Goal: Task Accomplishment & Management: Manage account settings

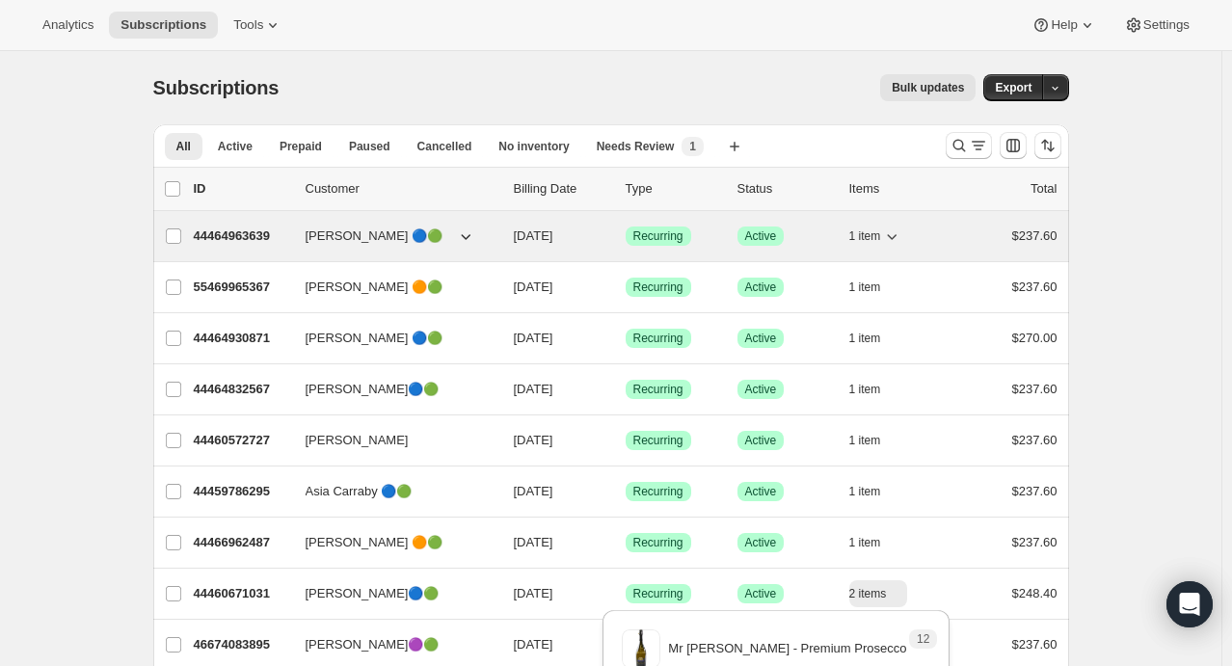
scroll to position [105, 0]
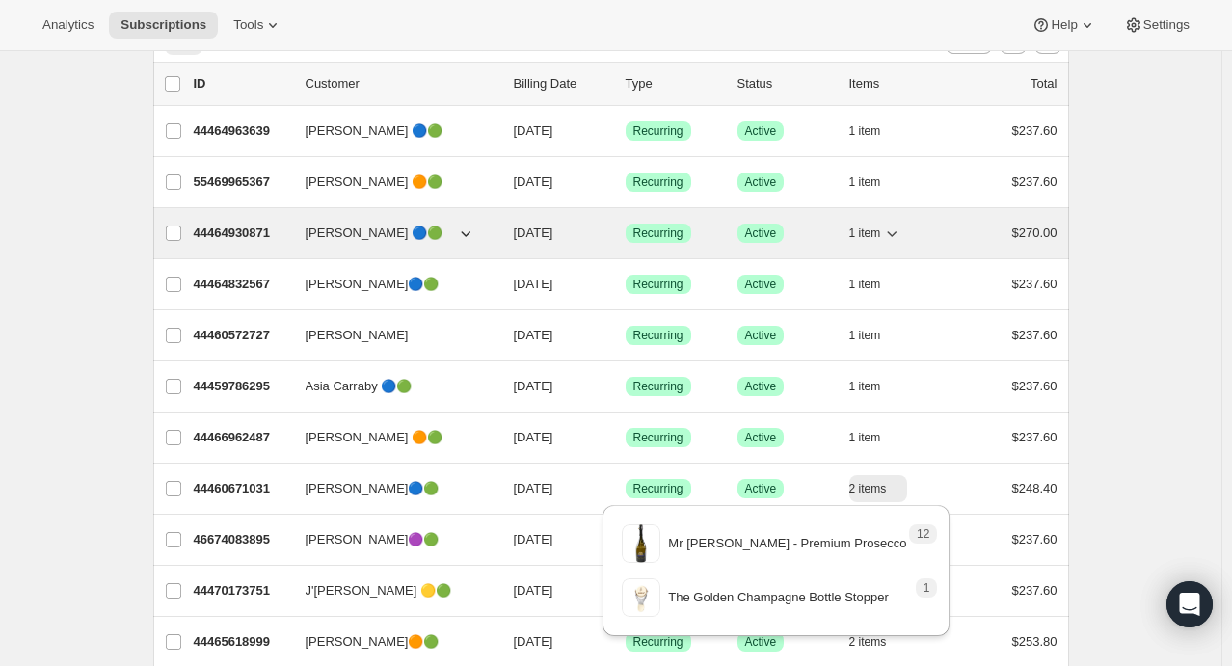
click at [898, 230] on icon "button" at bounding box center [891, 233] width 19 height 19
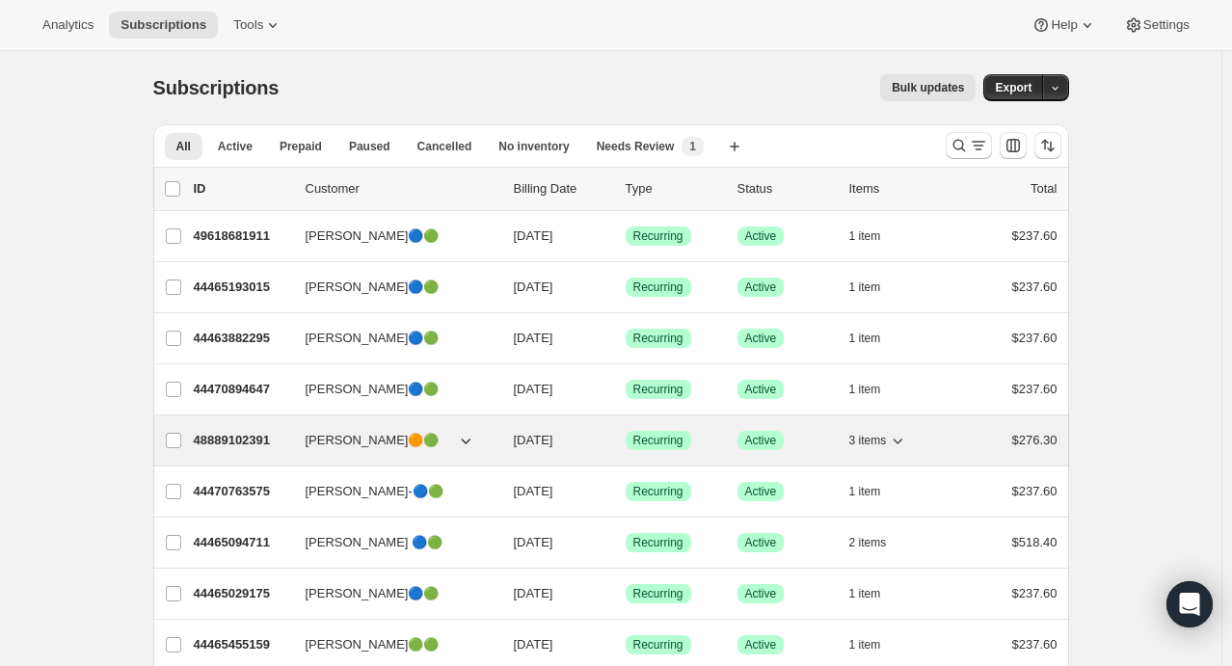
click at [895, 440] on icon "button" at bounding box center [897, 440] width 19 height 19
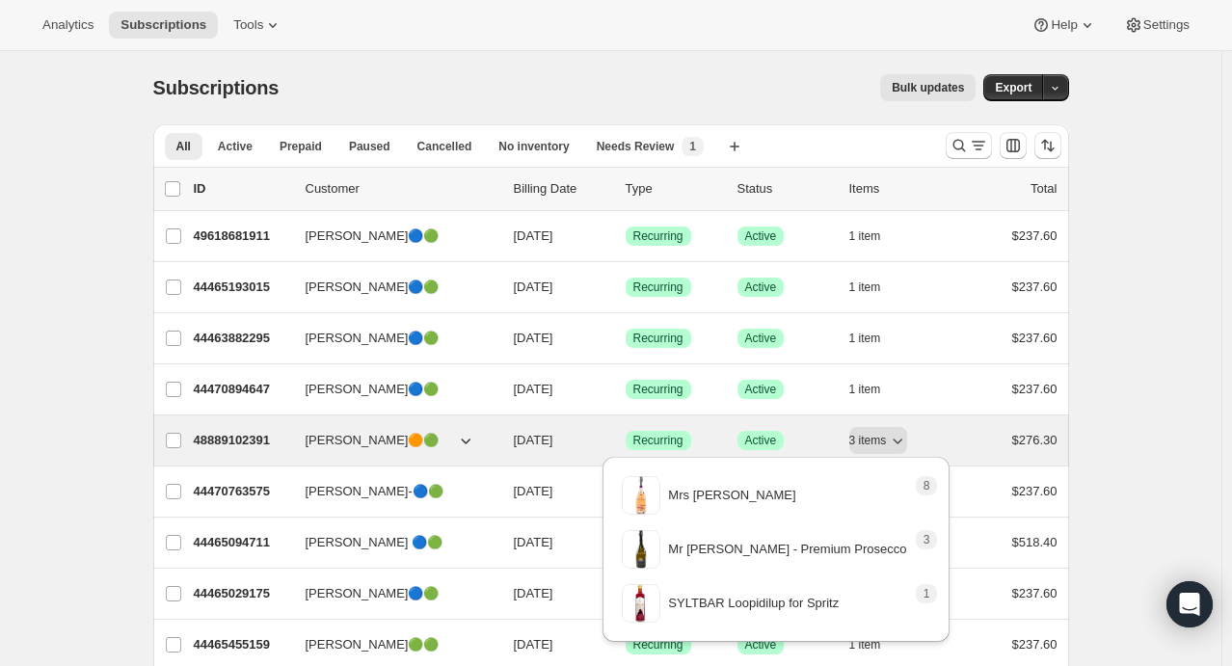
click at [353, 438] on span "[PERSON_NAME]🟠🟢" at bounding box center [373, 440] width 134 height 19
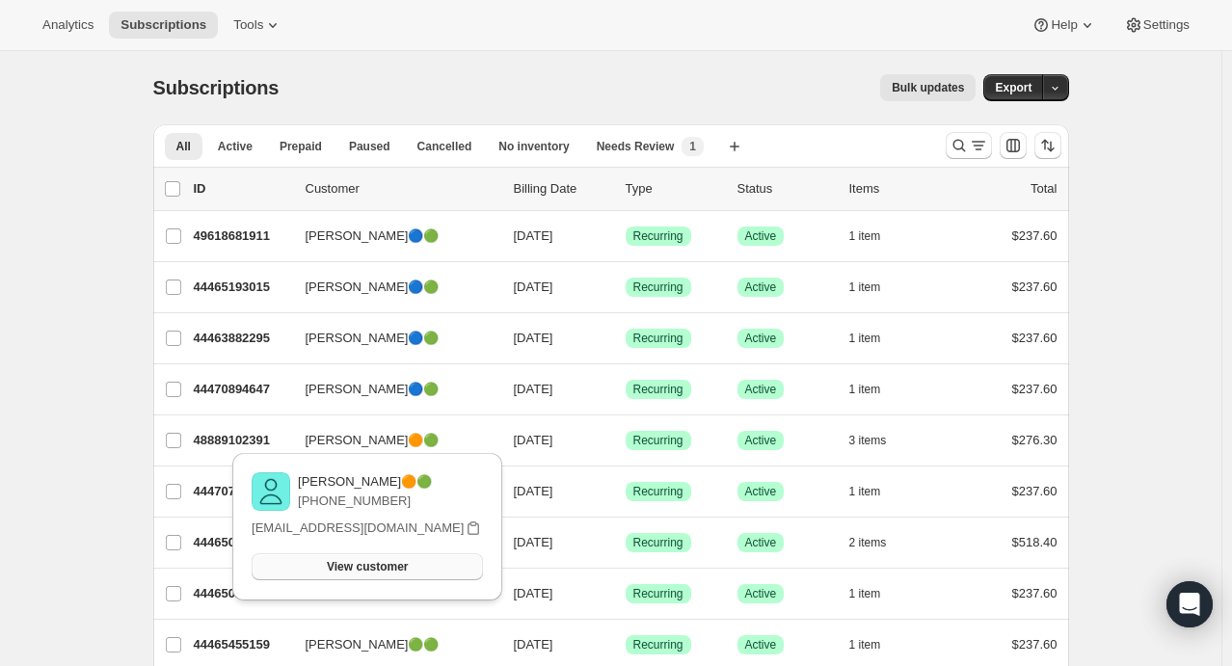
click at [397, 563] on span "View customer" at bounding box center [367, 566] width 81 height 15
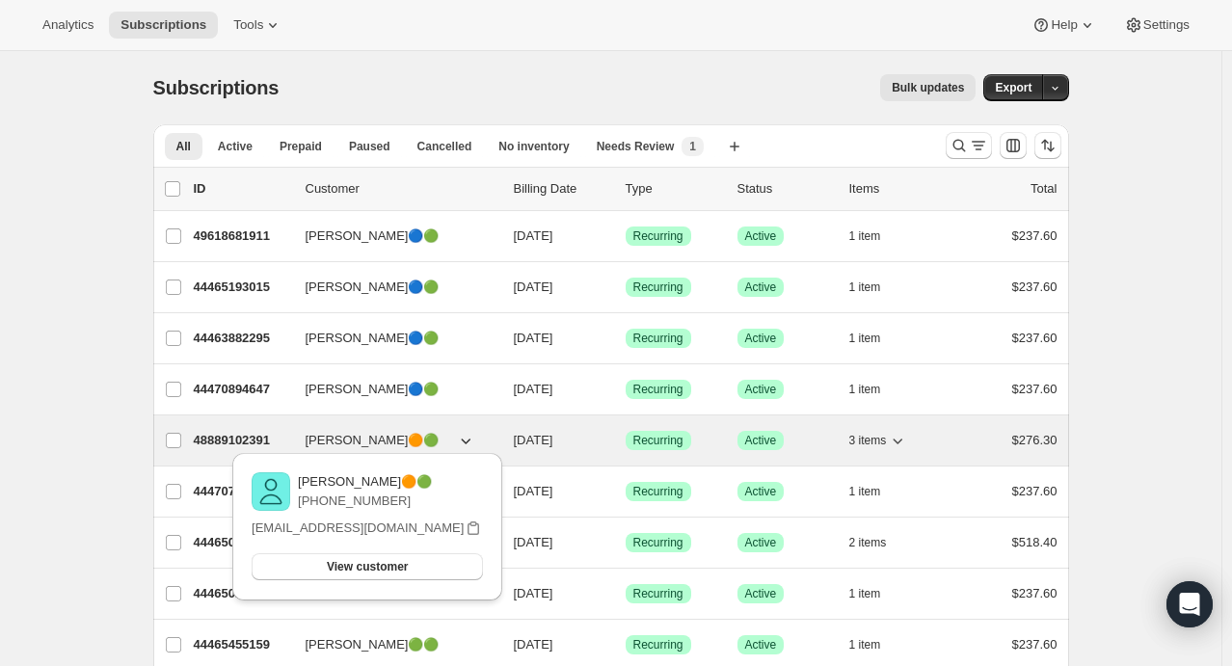
click at [905, 441] on icon "button" at bounding box center [897, 440] width 19 height 19
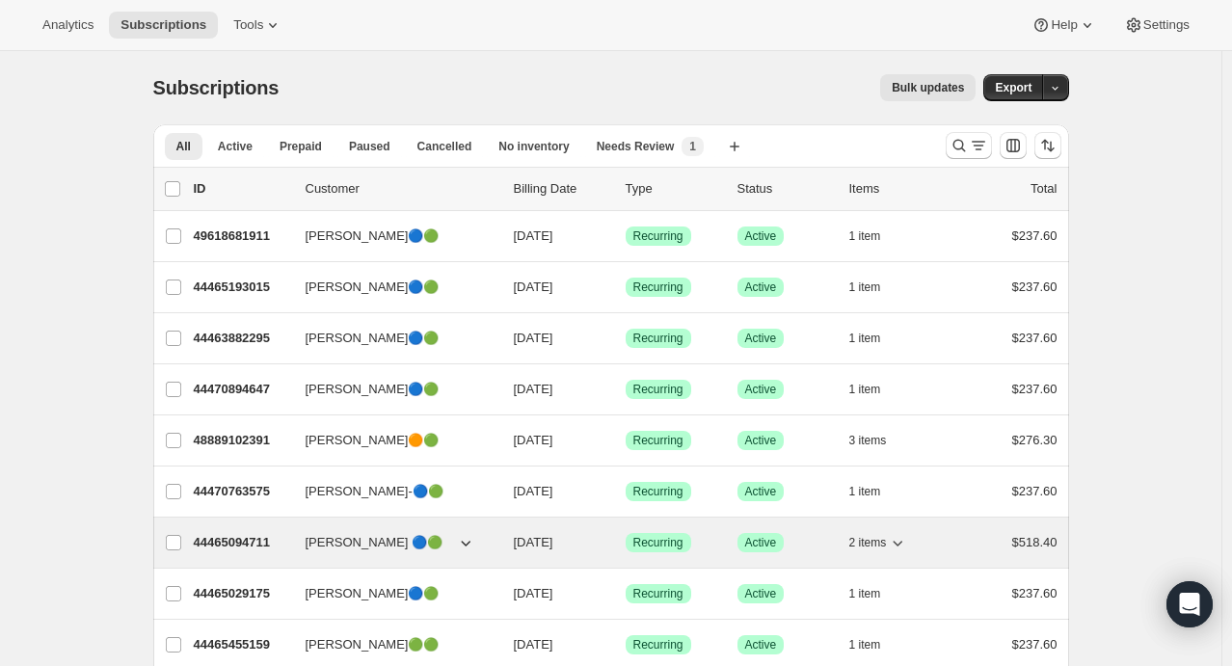
click at [900, 544] on icon "button" at bounding box center [897, 542] width 19 height 19
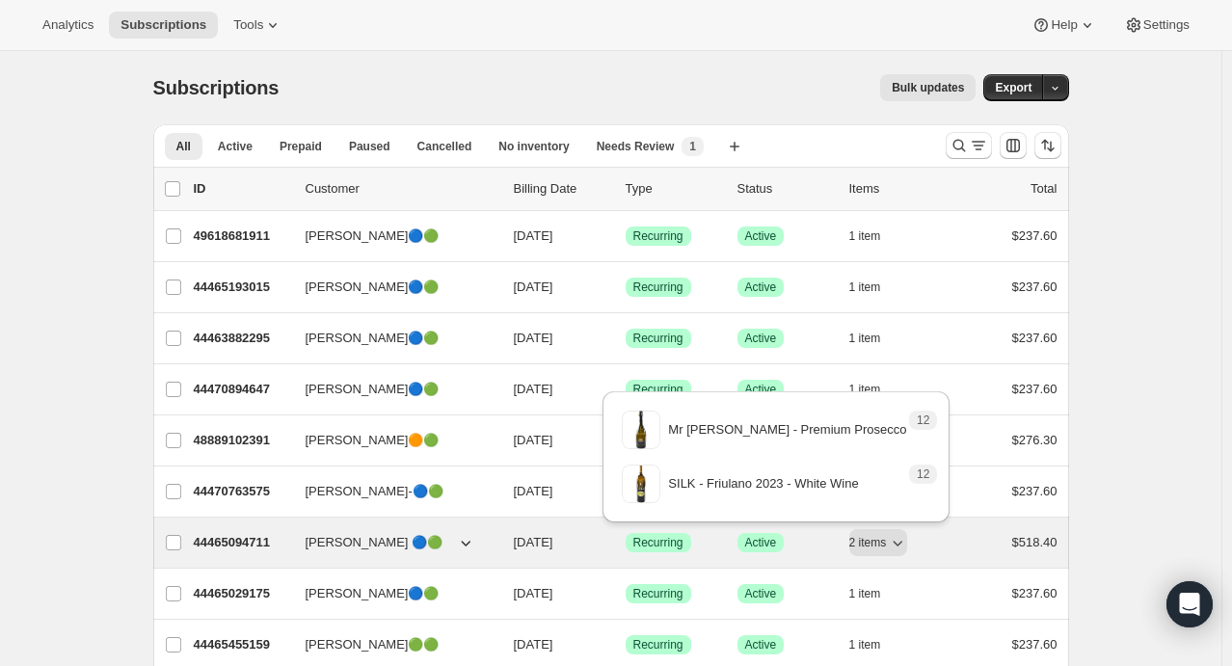
click at [374, 545] on span "[PERSON_NAME] 🔵🟢" at bounding box center [375, 542] width 138 height 19
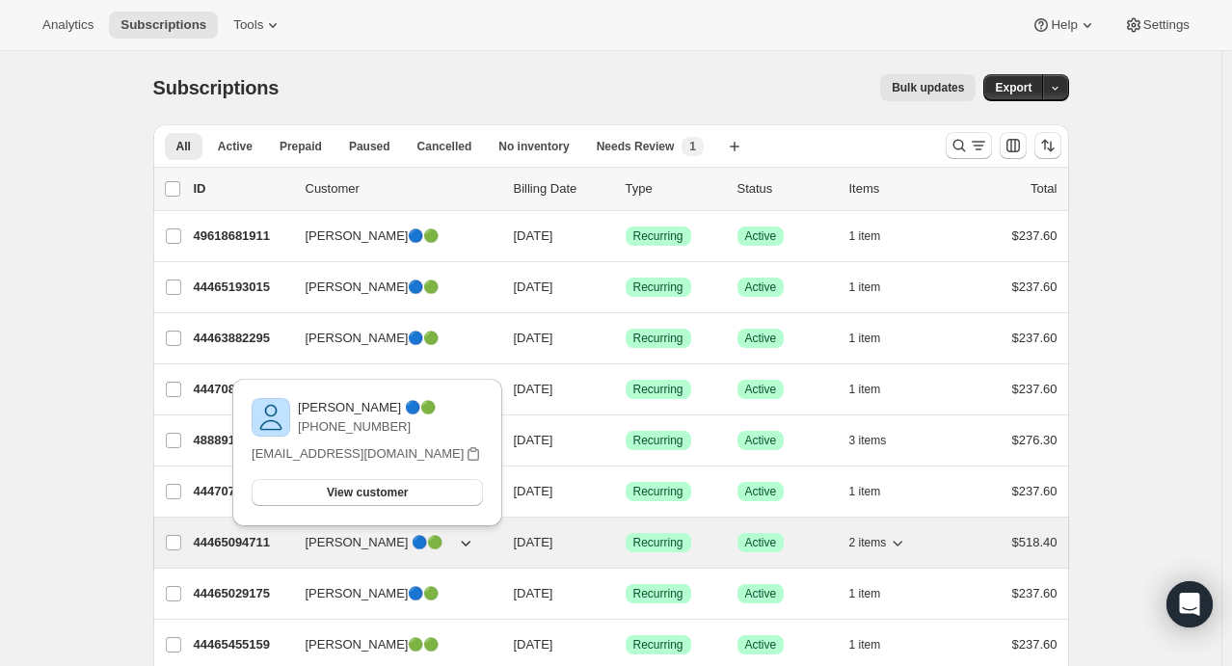
click at [354, 539] on span "[PERSON_NAME] 🔵🟢" at bounding box center [375, 542] width 138 height 19
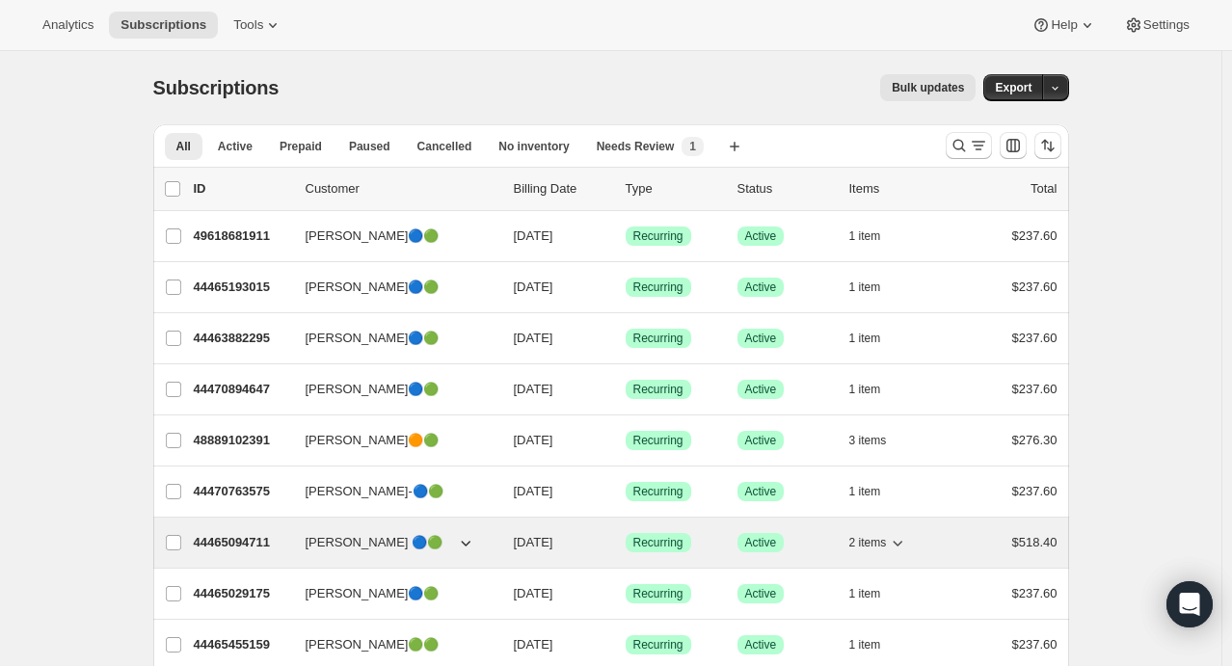
click at [354, 539] on span "[PERSON_NAME] 🔵🟢" at bounding box center [375, 542] width 138 height 19
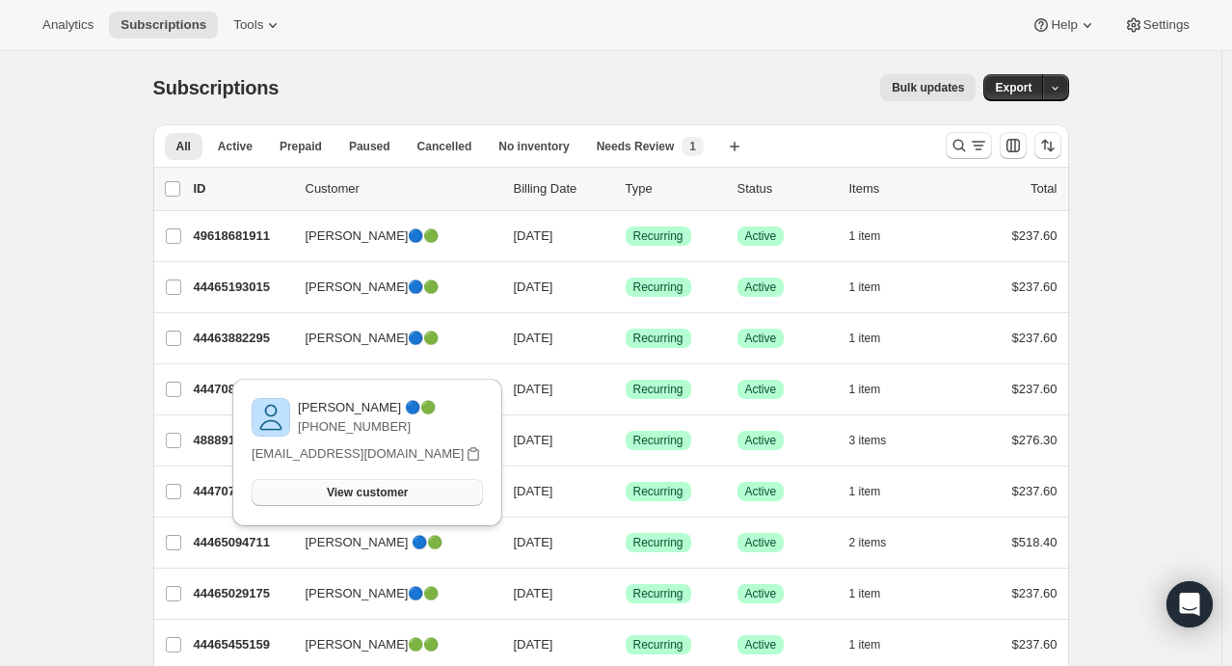
click at [366, 492] on span "View customer" at bounding box center [367, 492] width 81 height 15
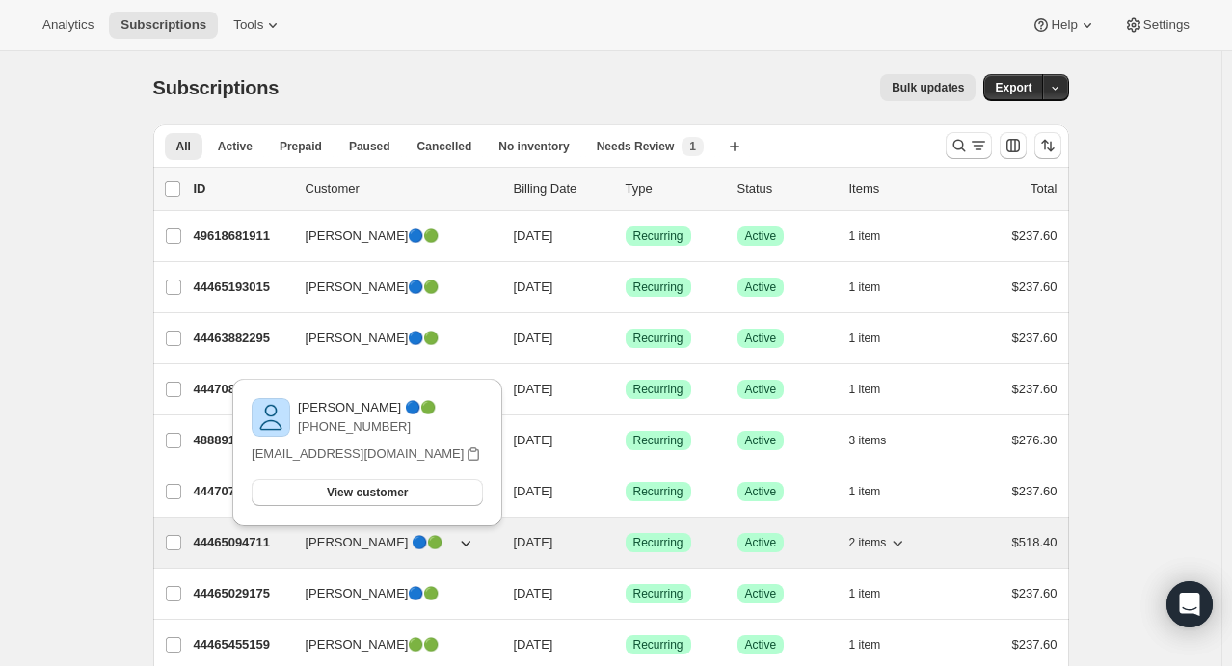
click at [906, 536] on icon "button" at bounding box center [897, 542] width 19 height 19
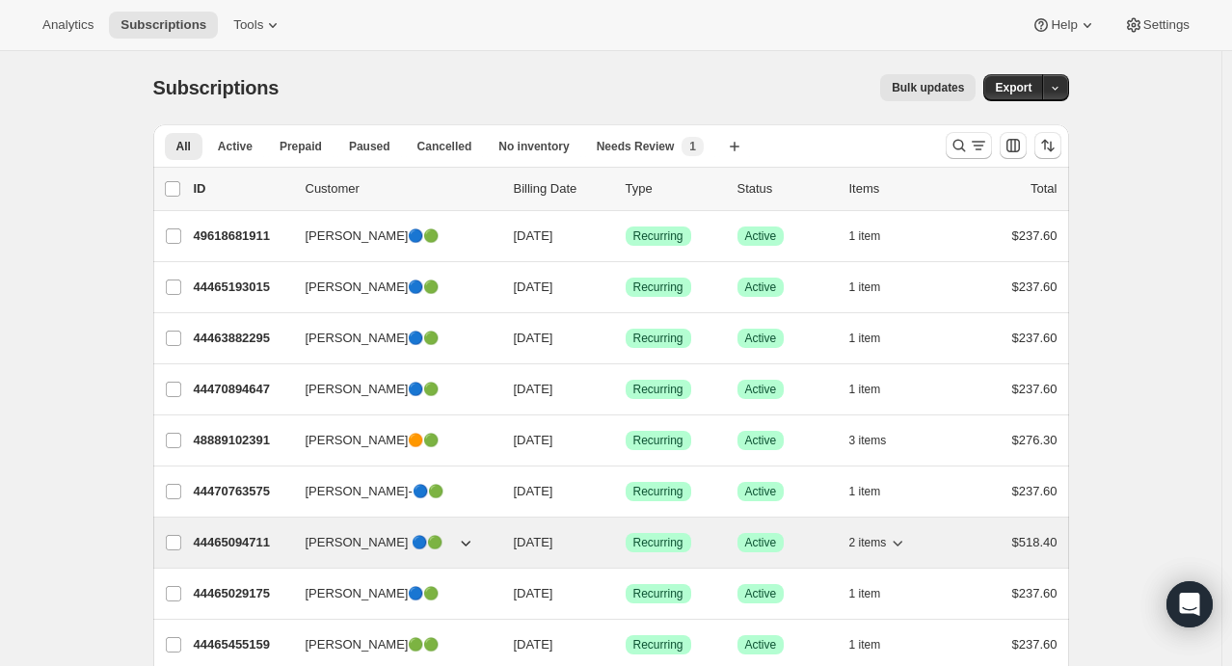
click at [906, 536] on icon "button" at bounding box center [897, 542] width 19 height 19
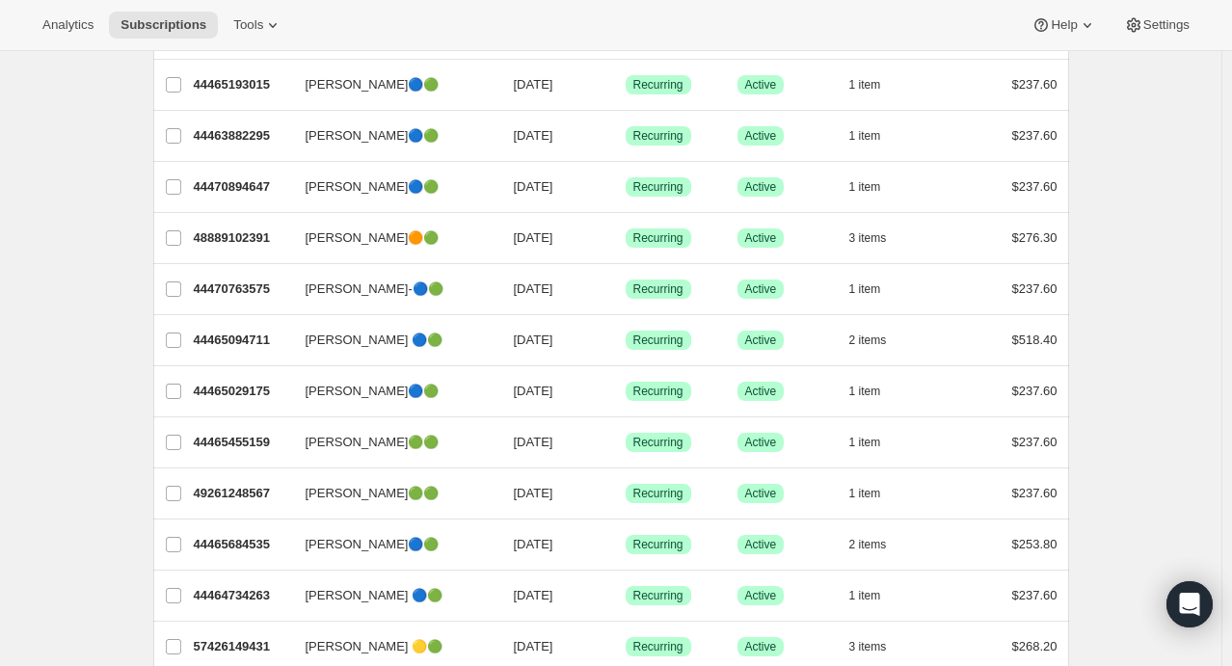
scroll to position [203, 0]
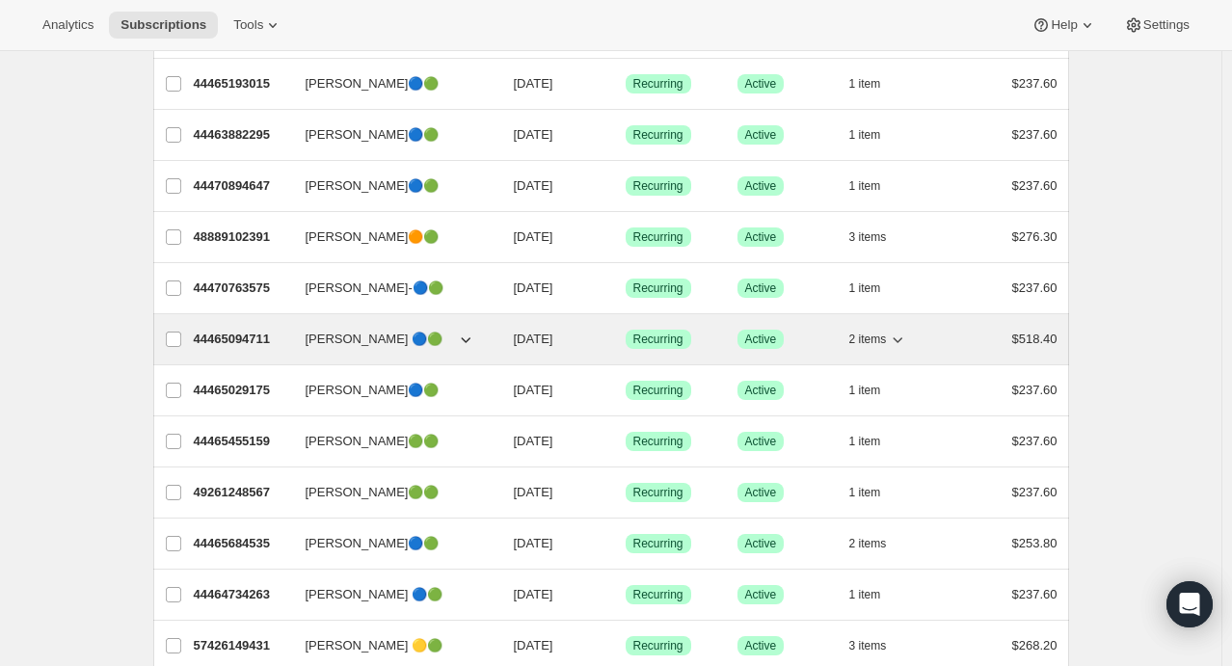
click at [906, 333] on icon "button" at bounding box center [897, 339] width 19 height 19
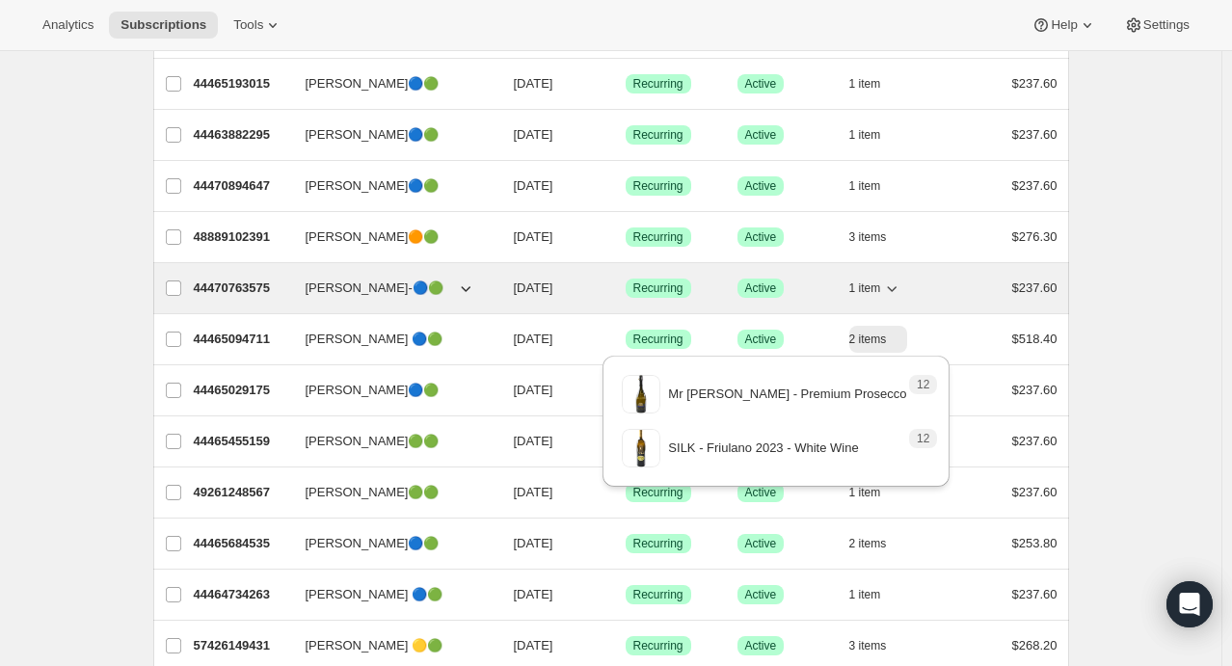
click at [901, 294] on icon "button" at bounding box center [891, 288] width 19 height 19
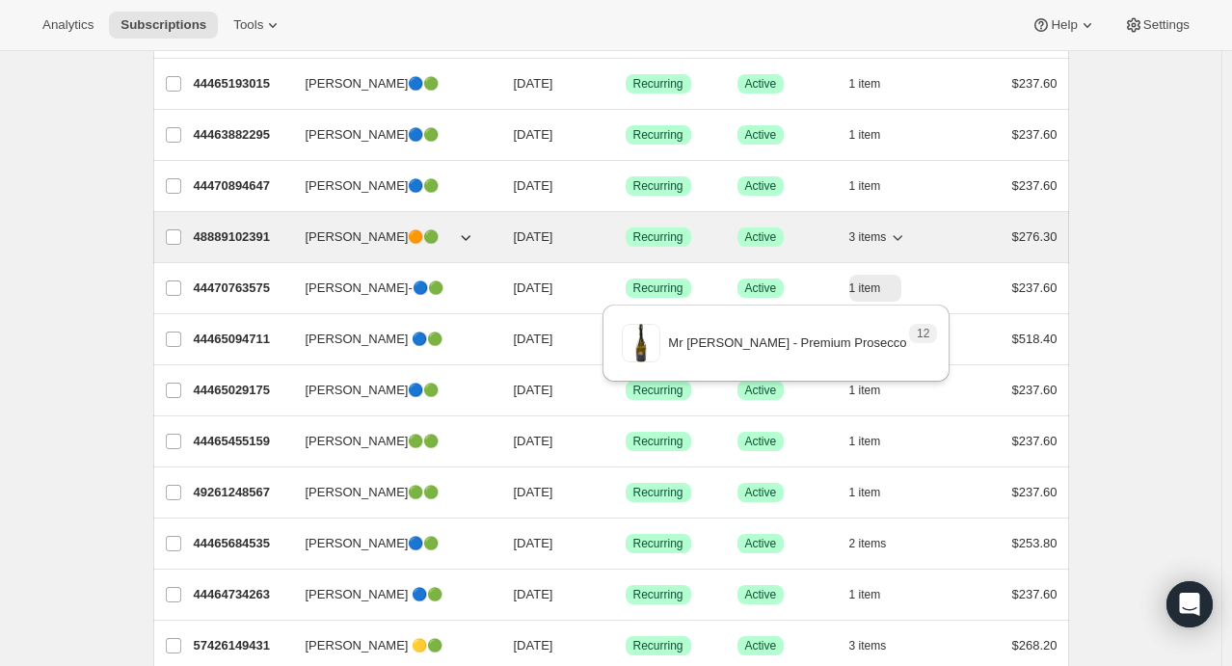
click at [894, 232] on icon "button" at bounding box center [897, 236] width 19 height 19
